Goal: Task Accomplishment & Management: Complete application form

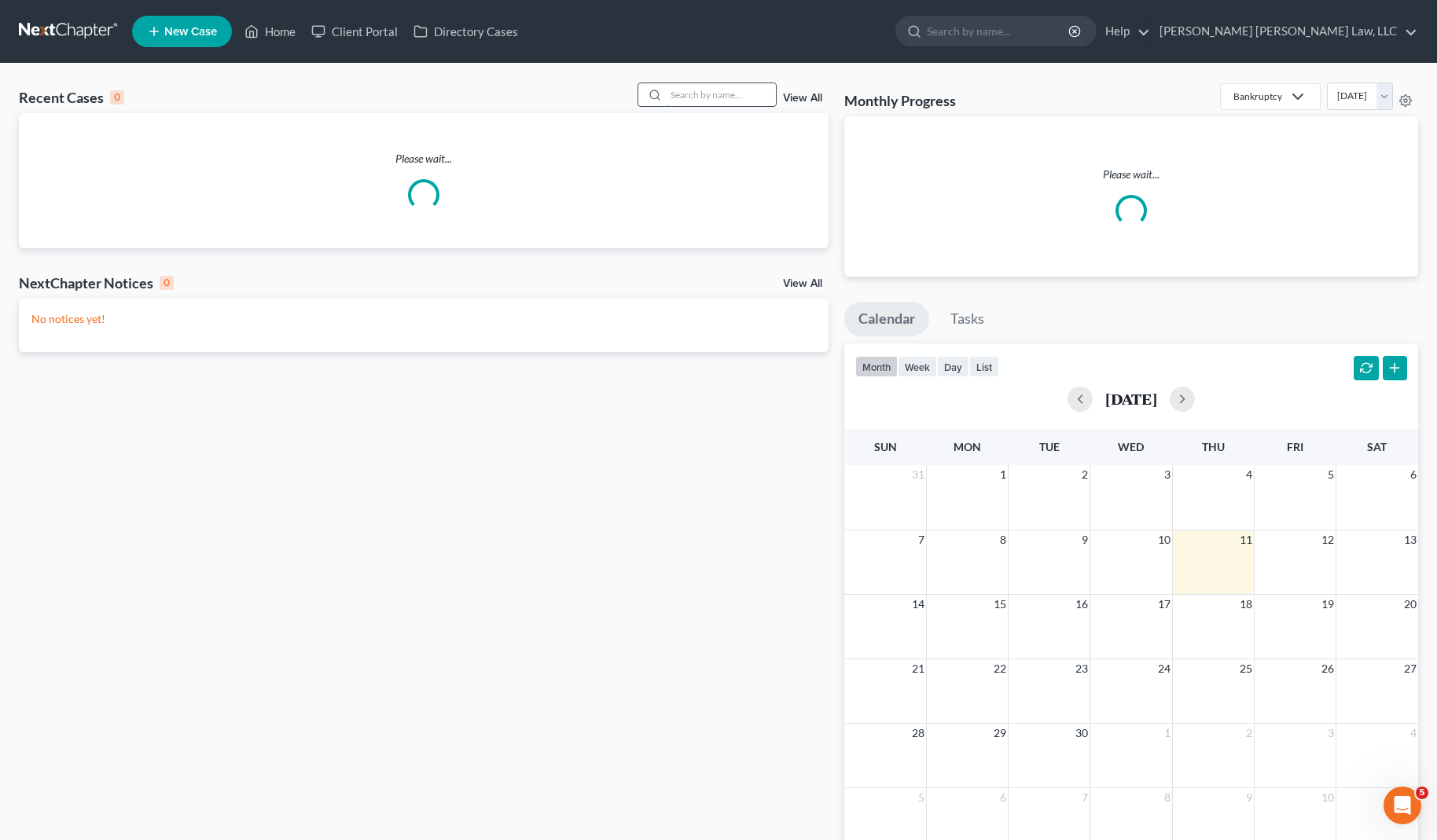
click at [700, 96] on input "search" at bounding box center [720, 95] width 110 height 23
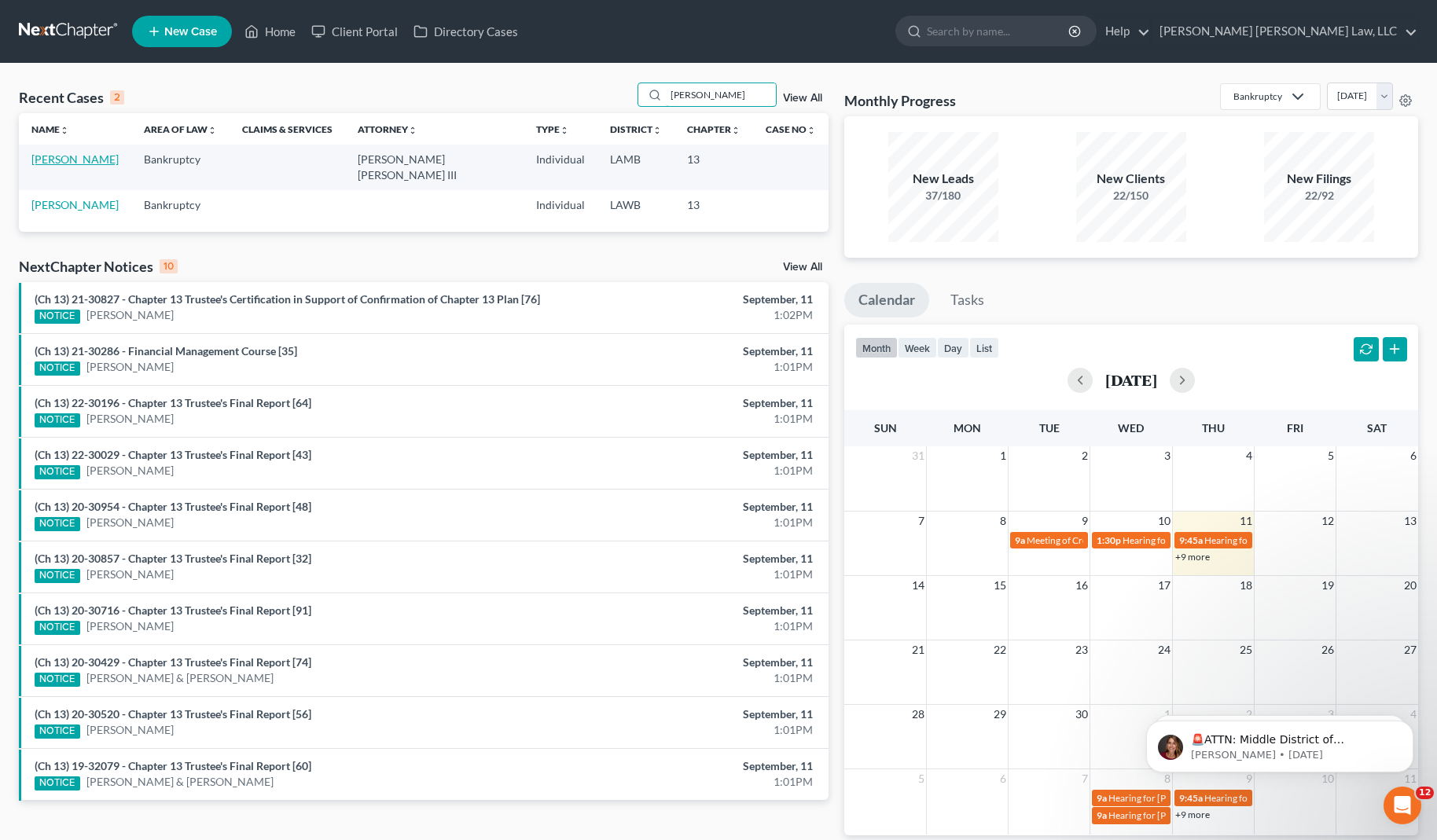
type input "[PERSON_NAME]"
click at [96, 162] on link "[PERSON_NAME]" at bounding box center [75, 159] width 87 height 13
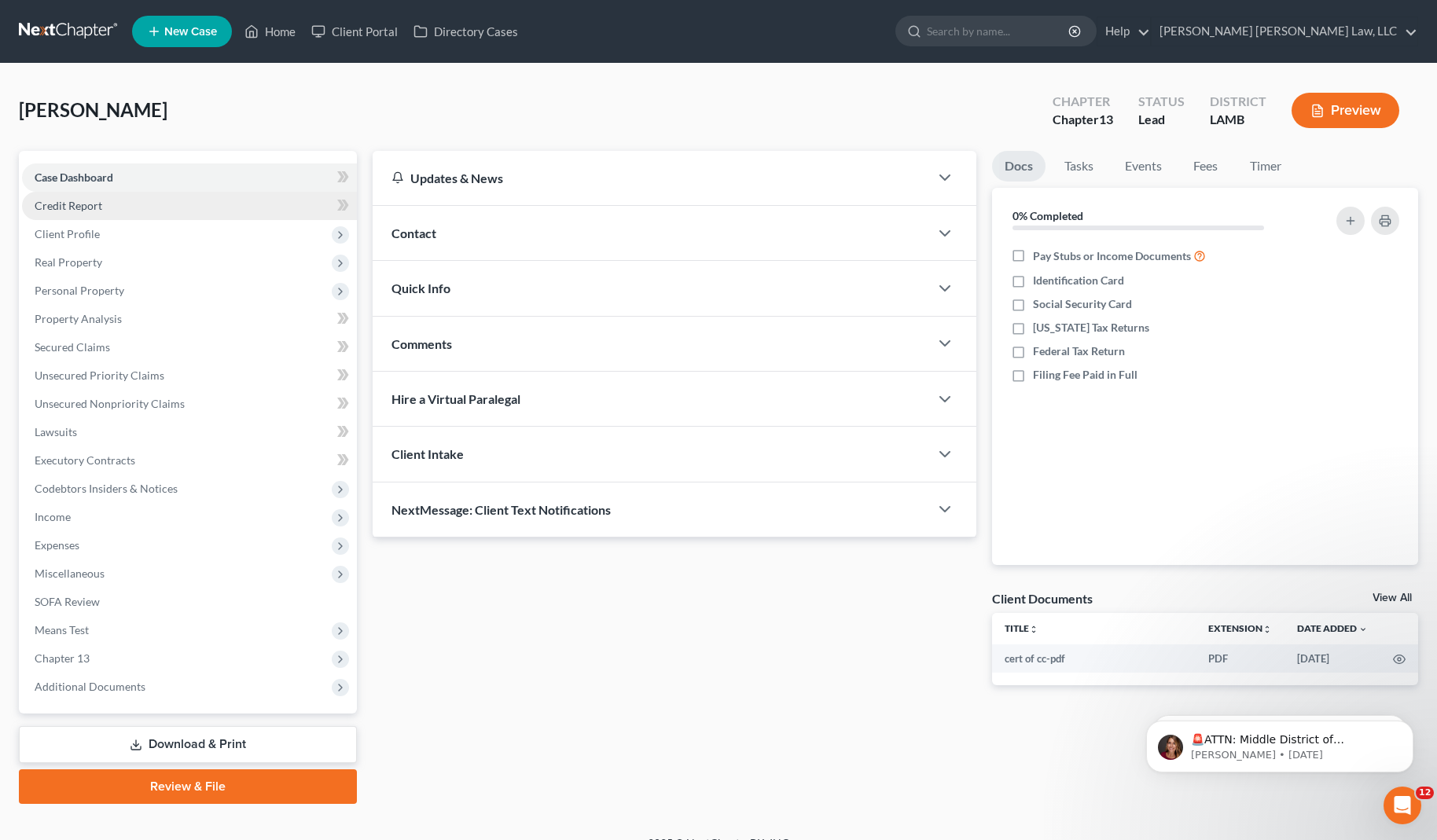
click at [89, 209] on span "Credit Report" at bounding box center [68, 205] width 68 height 13
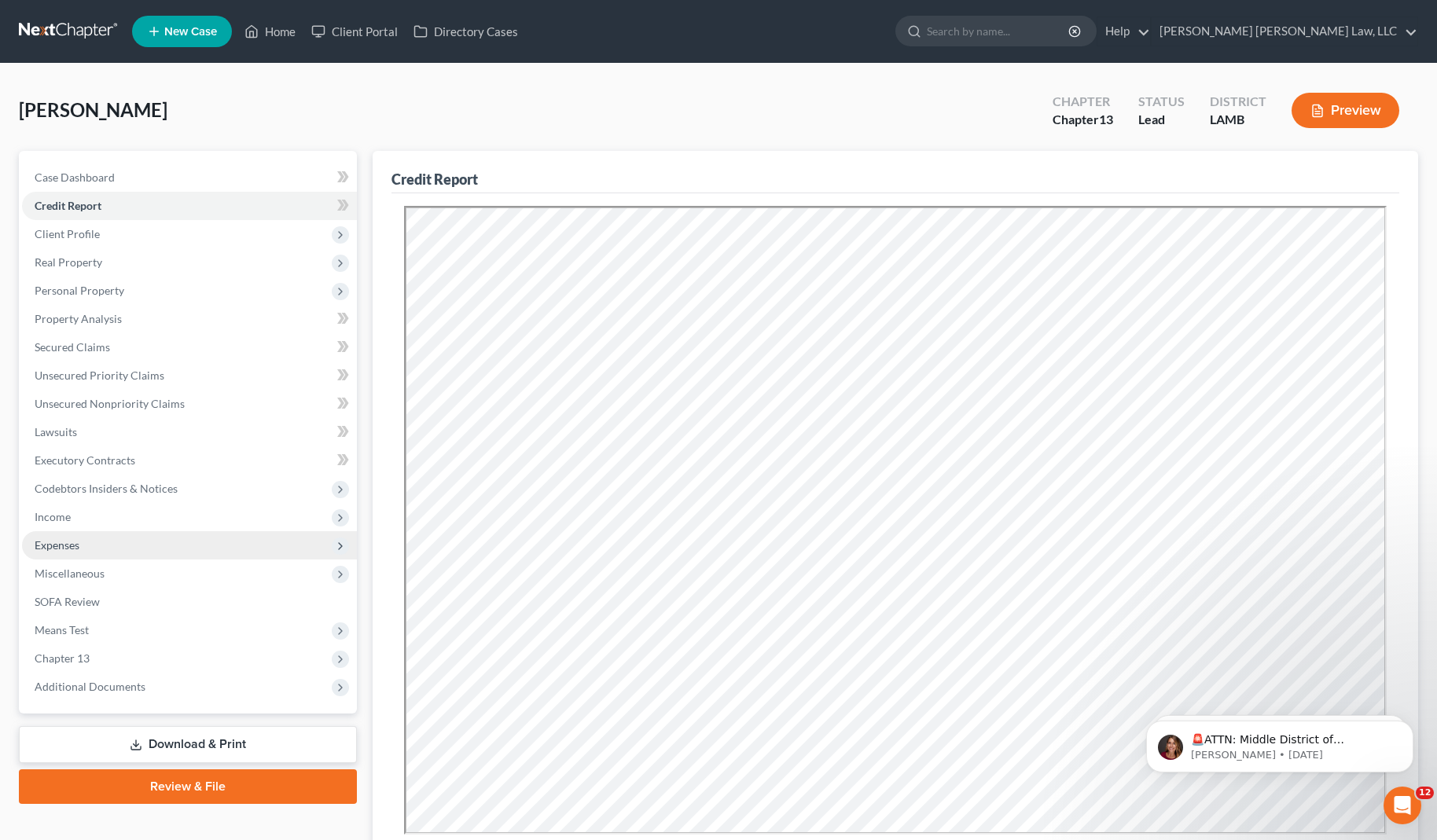
click at [91, 537] on span "Expenses" at bounding box center [189, 545] width 335 height 28
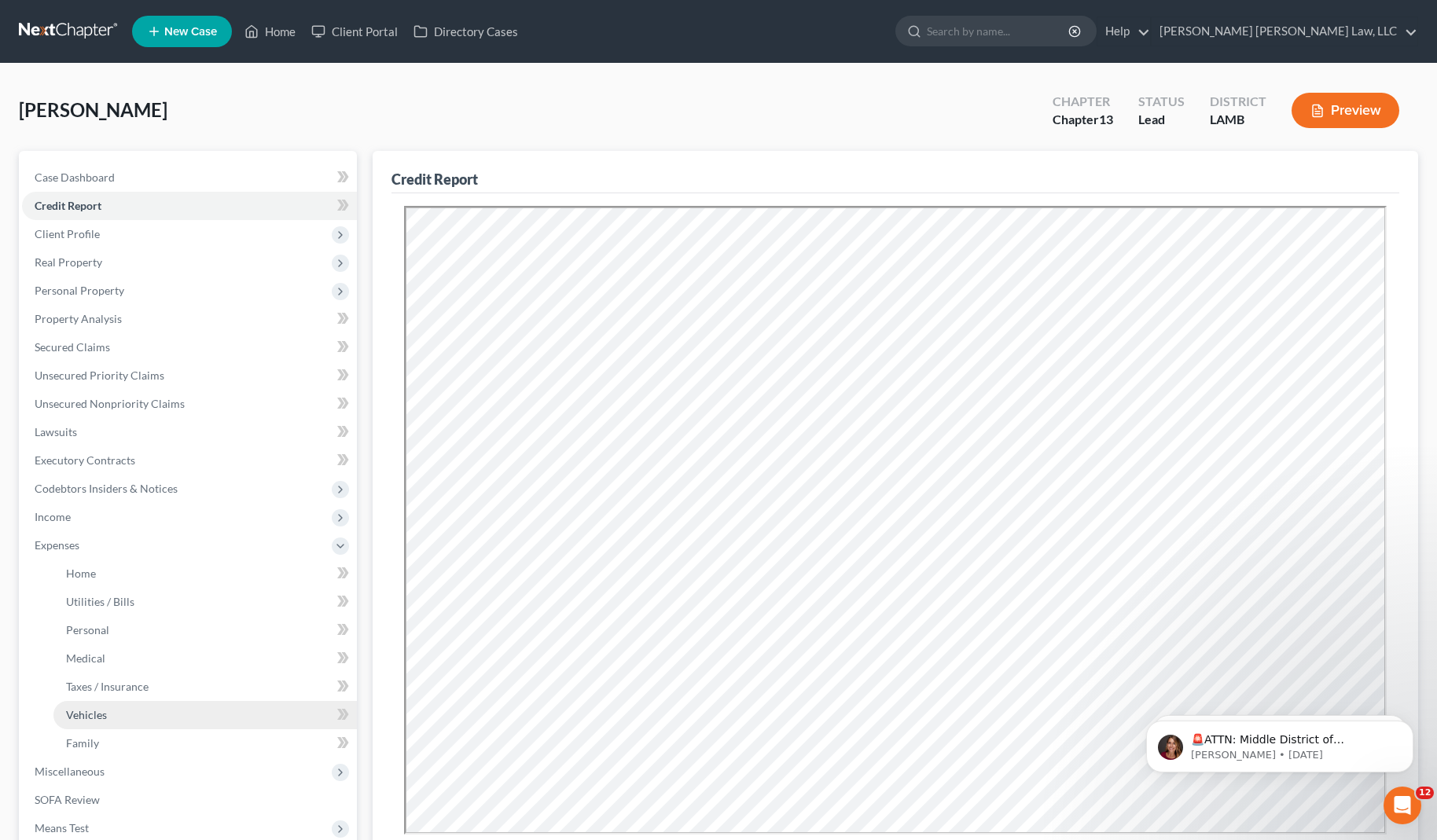
click at [118, 718] on link "Vehicles" at bounding box center [205, 715] width 304 height 28
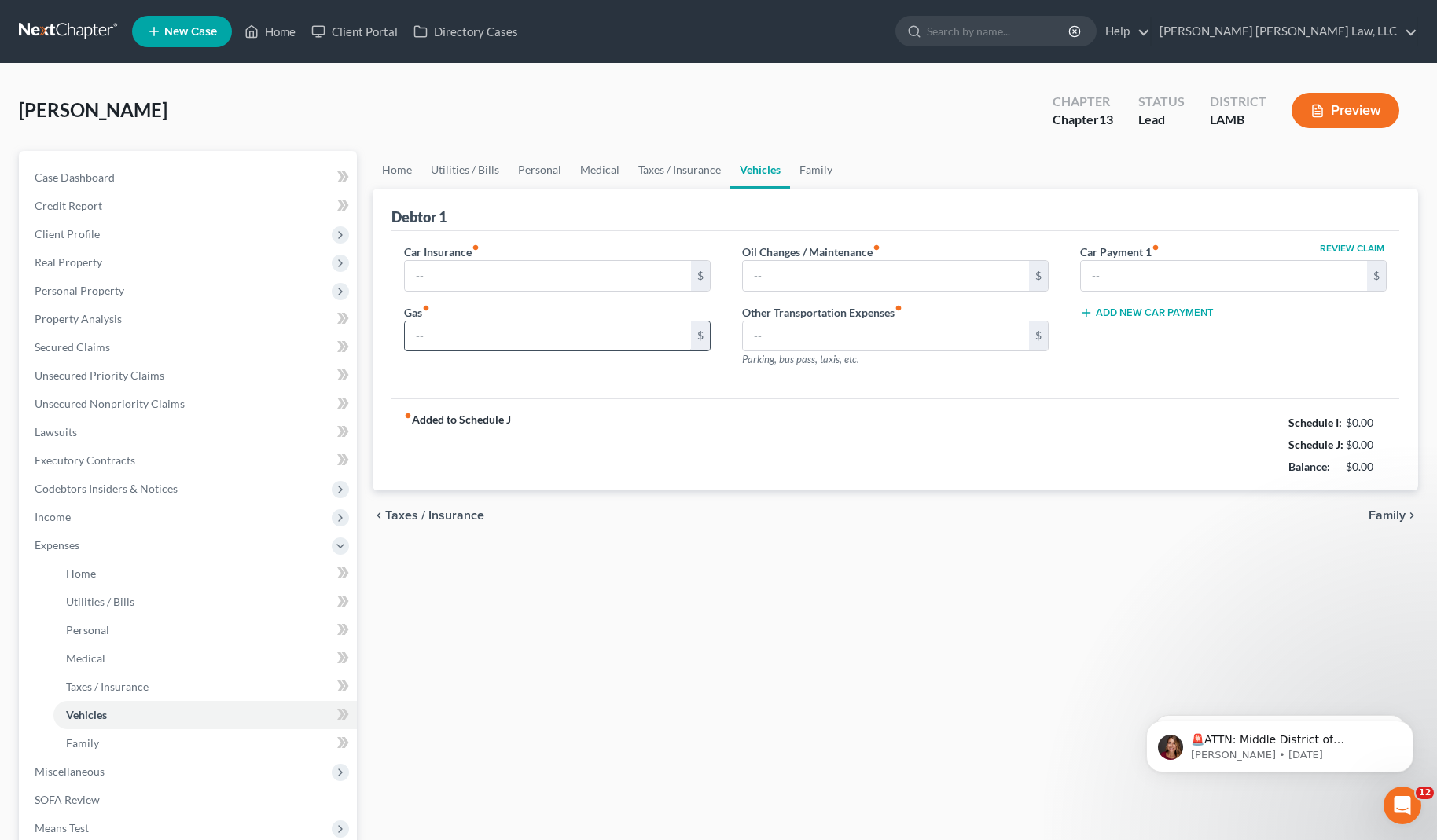
type input "157.00"
type input "350.00"
type input "55.00"
type input "0.00"
click at [157, 512] on span "Income" at bounding box center [189, 517] width 335 height 28
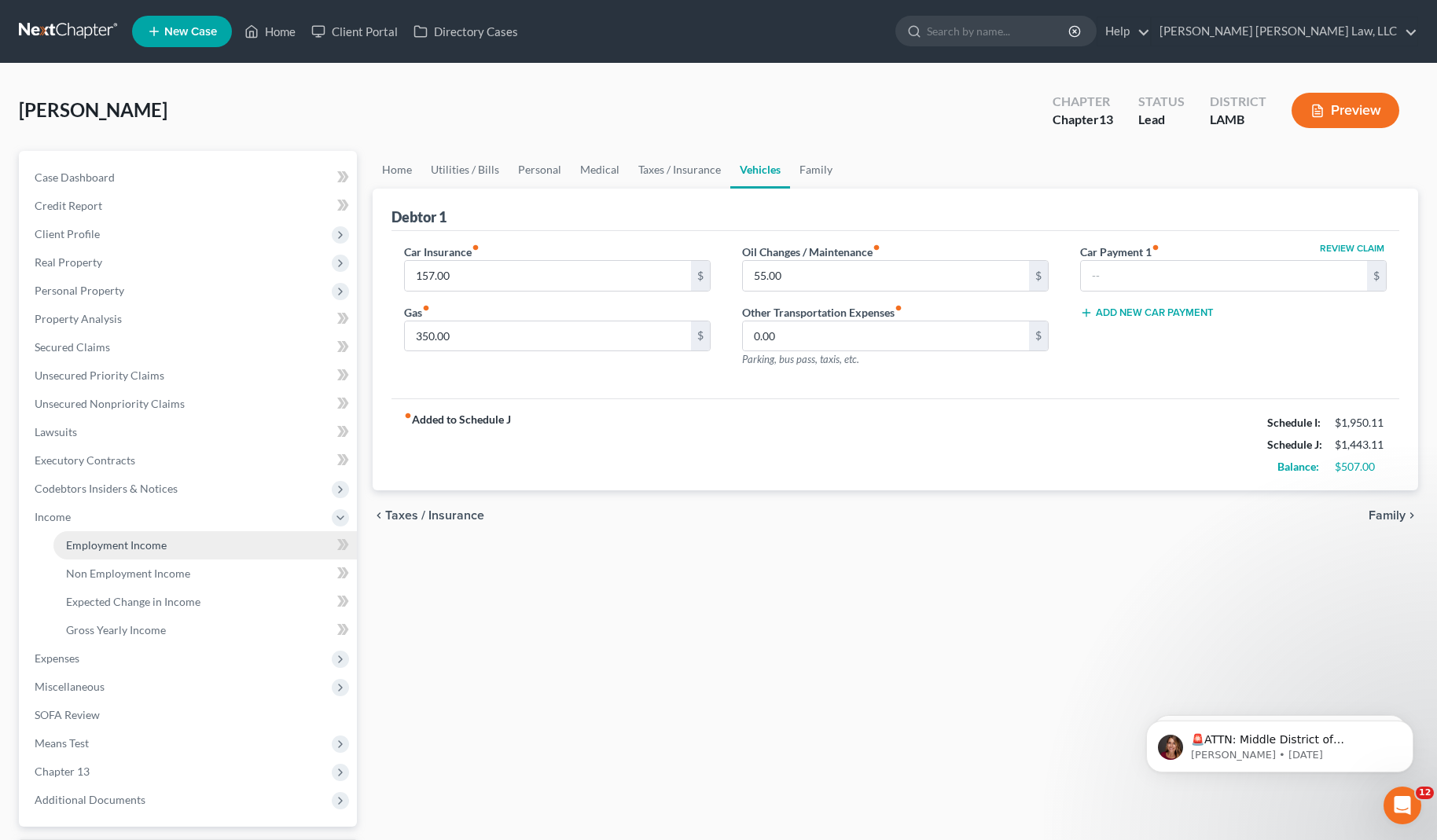
click at [147, 545] on span "Employment Income" at bounding box center [116, 545] width 101 height 13
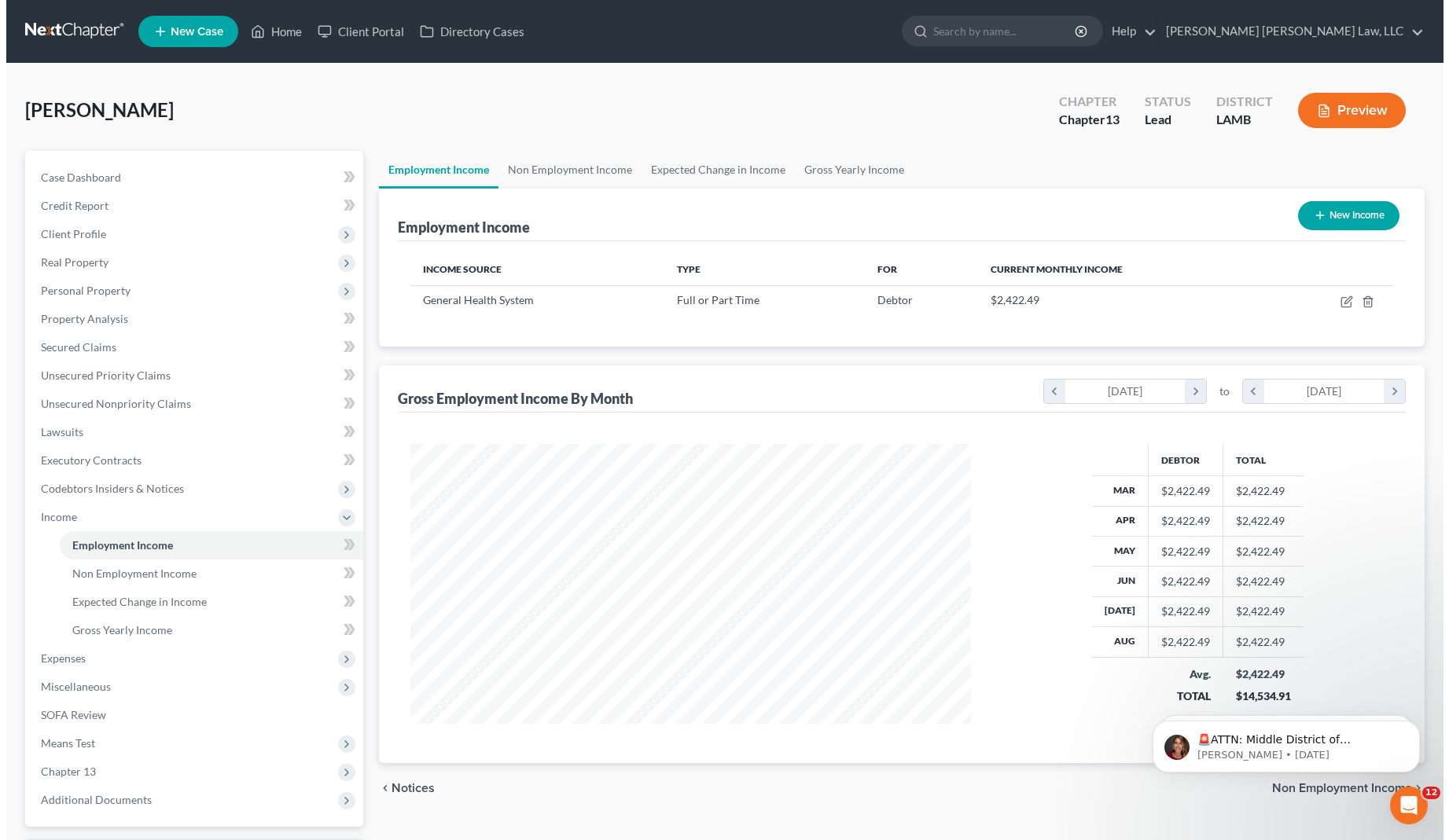
scroll to position [282, 591]
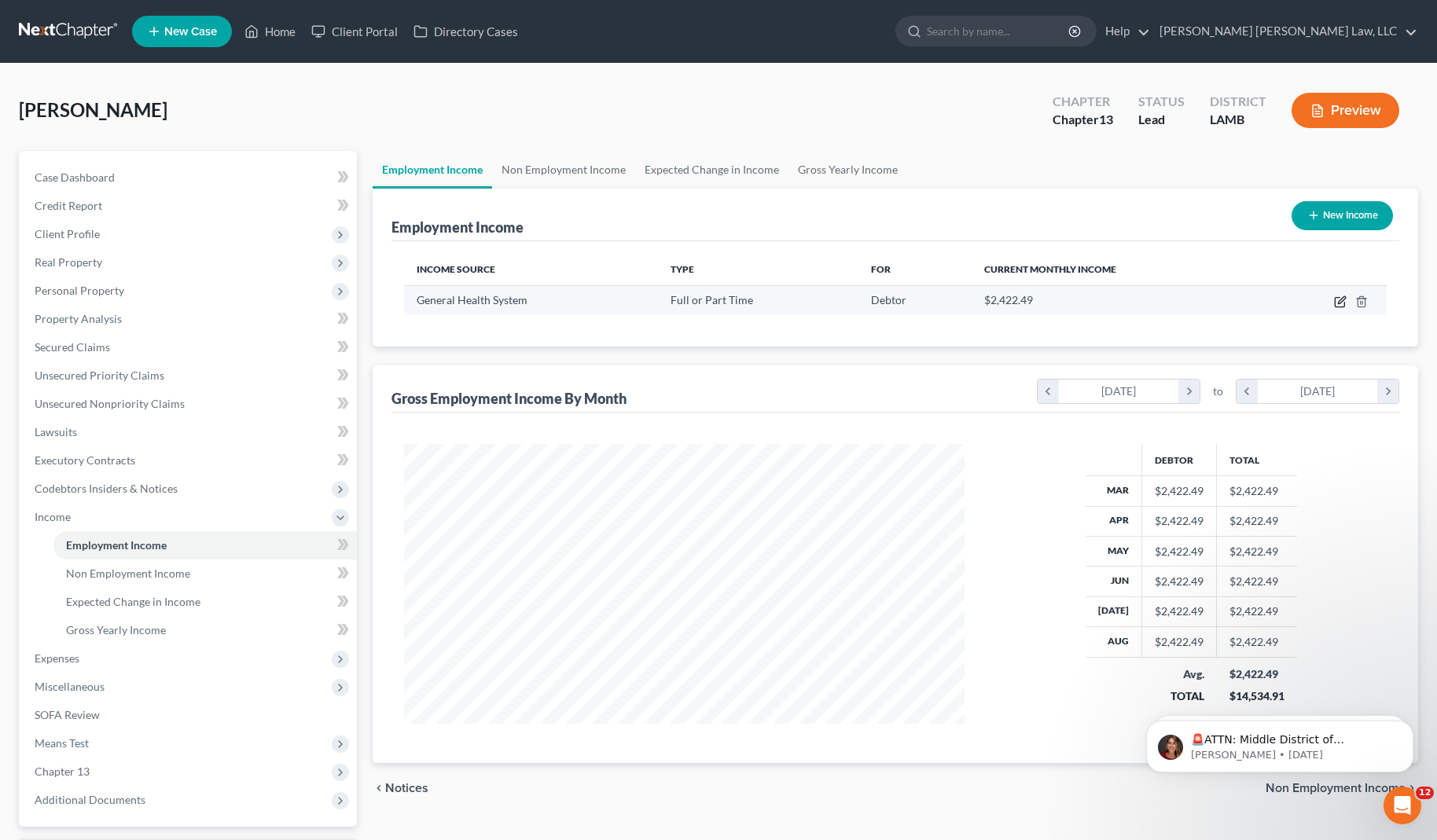
click at [1340, 301] on icon "button" at bounding box center [1340, 302] width 12 height 12
select select "0"
select select "19"
select select "2"
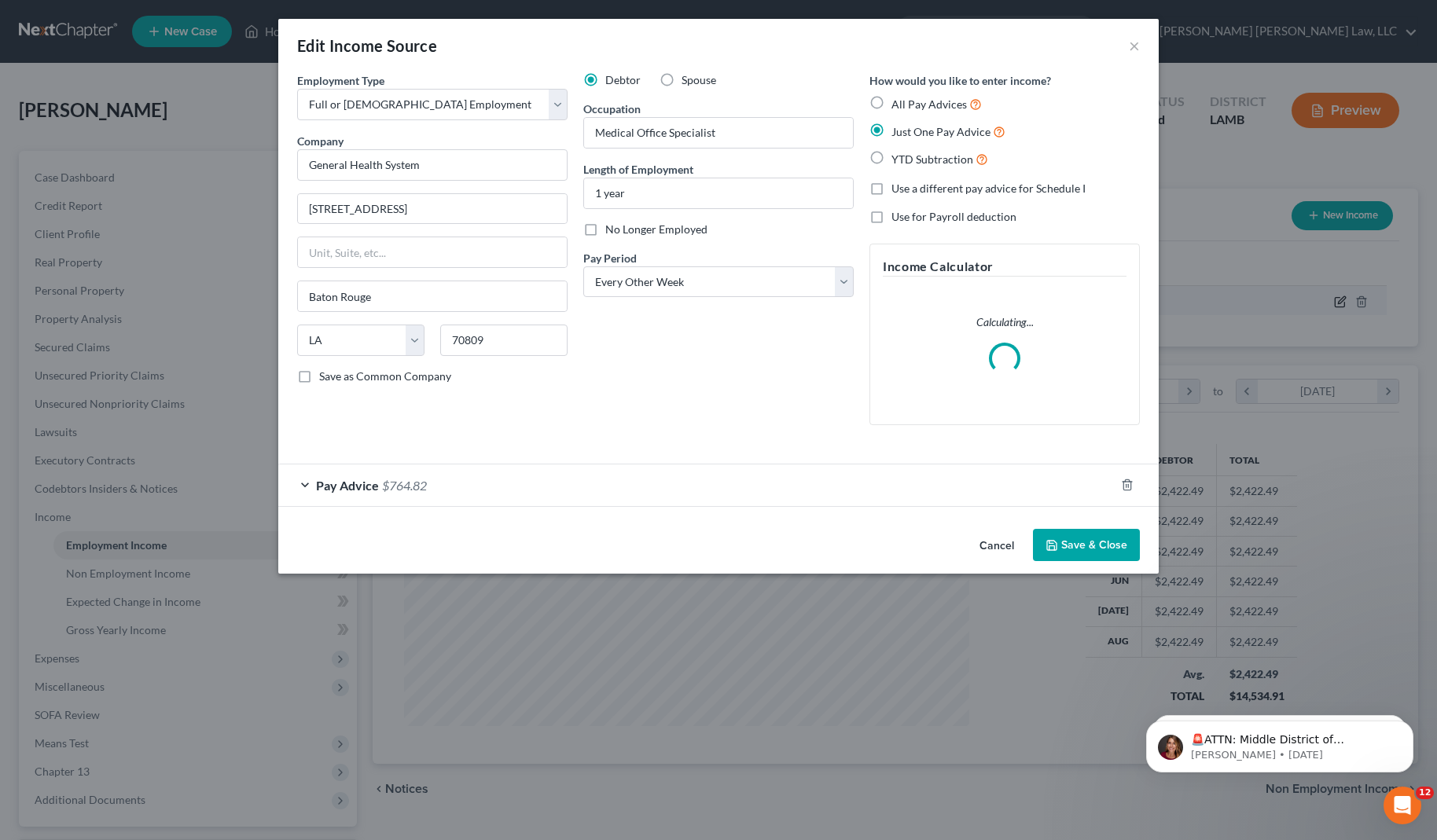
scroll to position [282, 597]
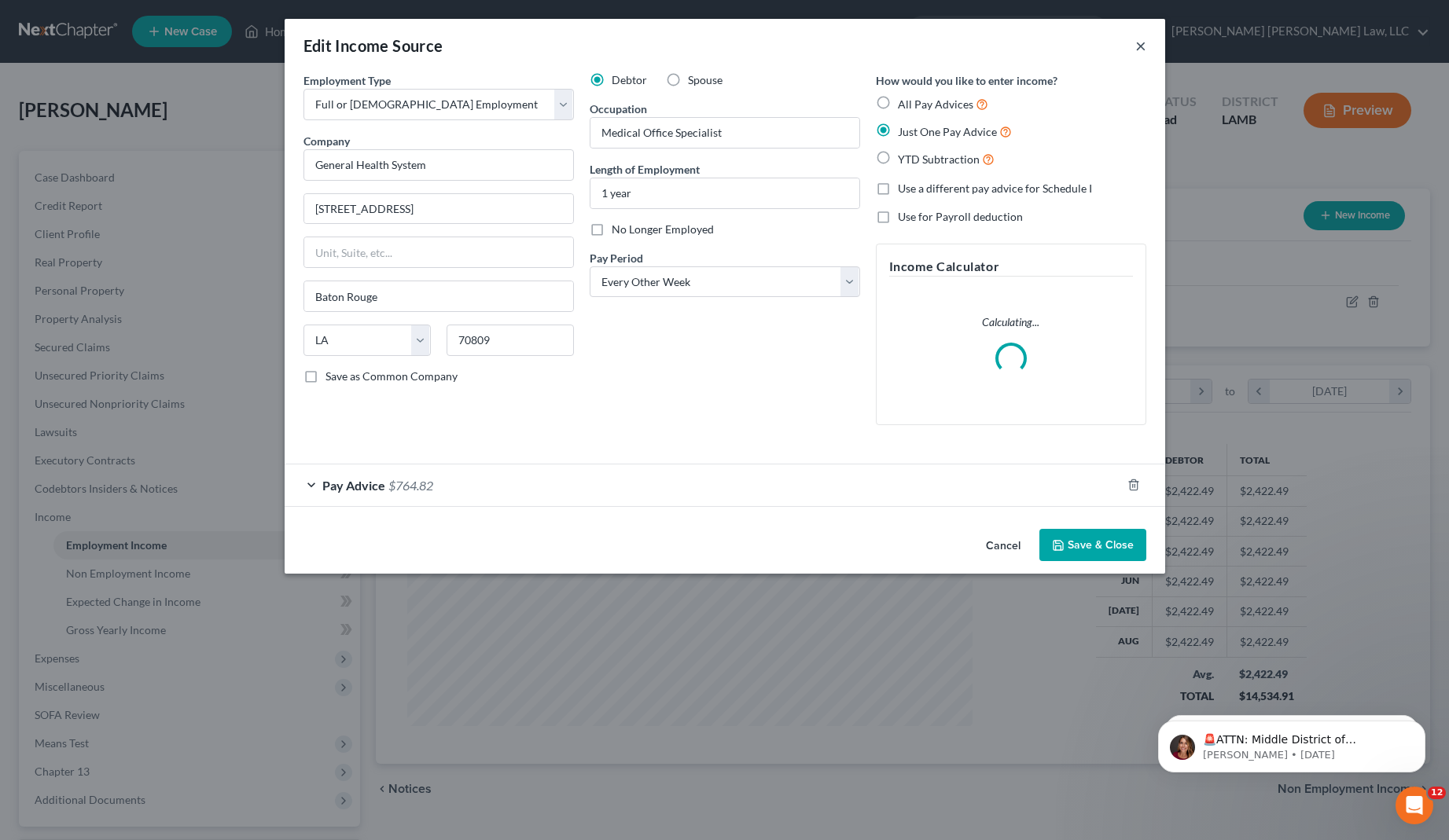
click at [1140, 49] on button "×" at bounding box center [1140, 46] width 11 height 19
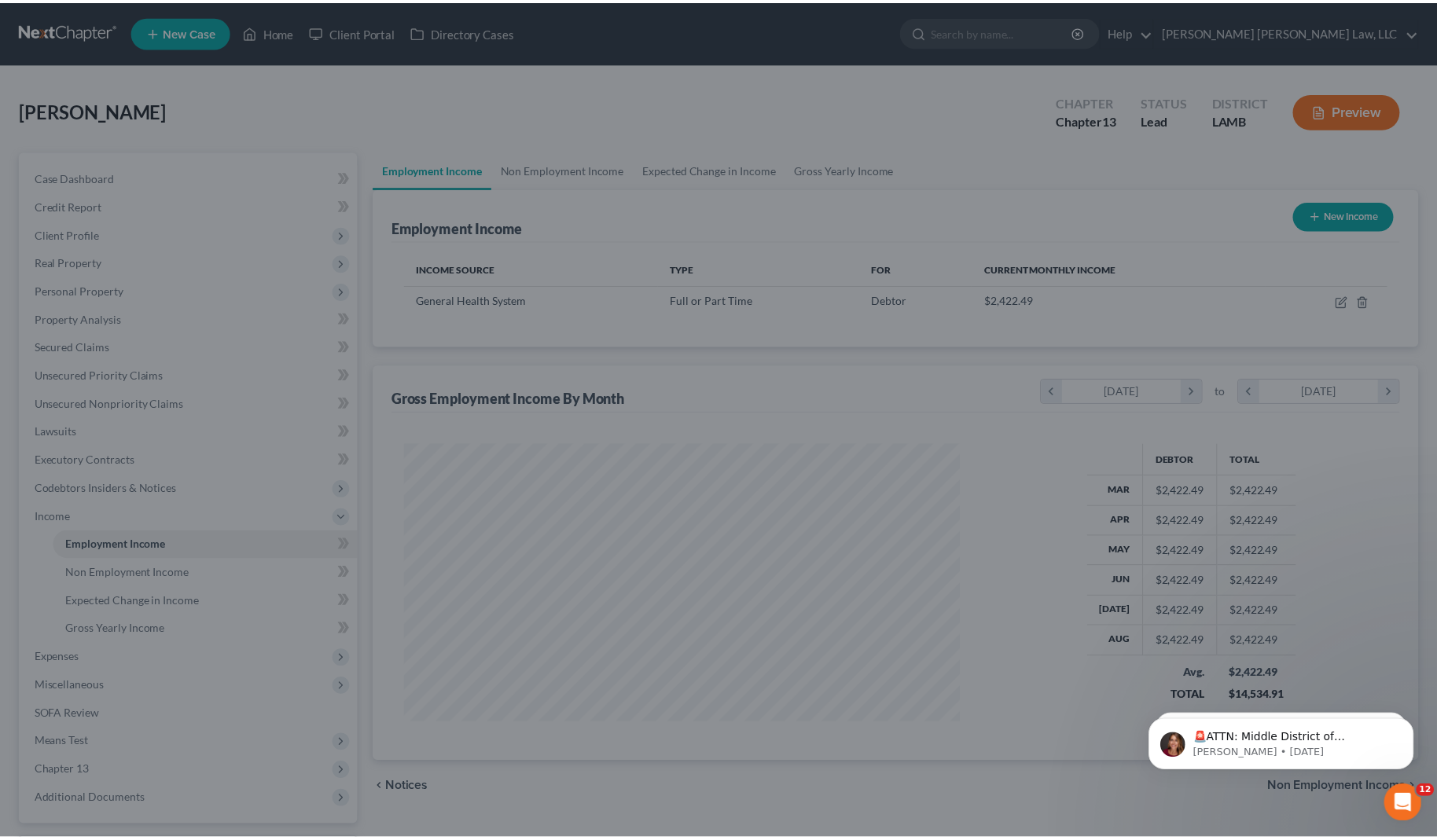
scroll to position [785458, 785563]
